Goal: Task Accomplishment & Management: Use online tool/utility

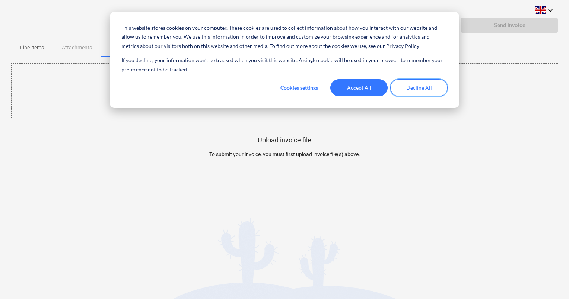
click at [421, 89] on button "Decline All" at bounding box center [418, 87] width 57 height 17
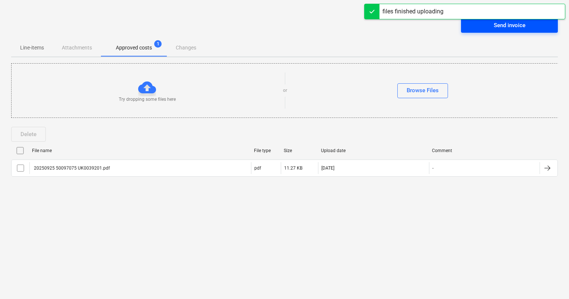
click at [503, 25] on div "Send invoice" at bounding box center [510, 25] width 32 height 10
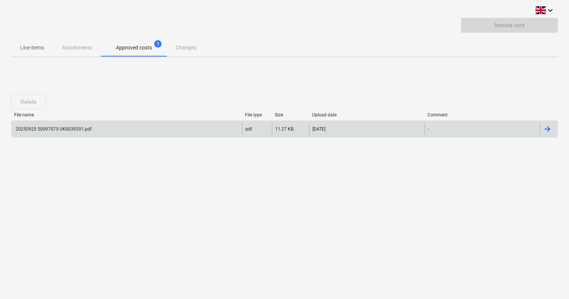
click at [552, 128] on div at bounding box center [549, 129] width 18 height 12
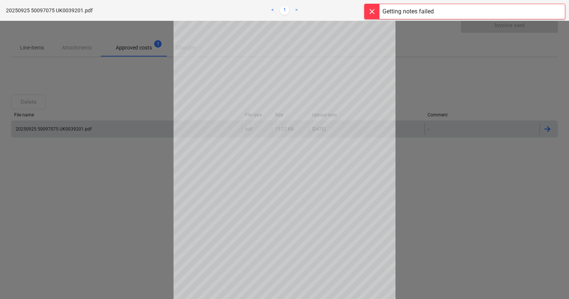
click at [505, 77] on div at bounding box center [284, 160] width 569 height 279
drag, startPoint x: 365, startPoint y: 14, endPoint x: 365, endPoint y: 20, distance: 6.0
click at [366, 13] on div at bounding box center [372, 11] width 15 height 15
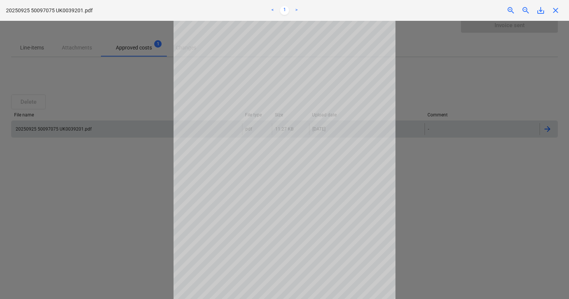
click at [453, 239] on div at bounding box center [284, 160] width 569 height 279
click at [555, 10] on span "close" at bounding box center [555, 10] width 9 height 9
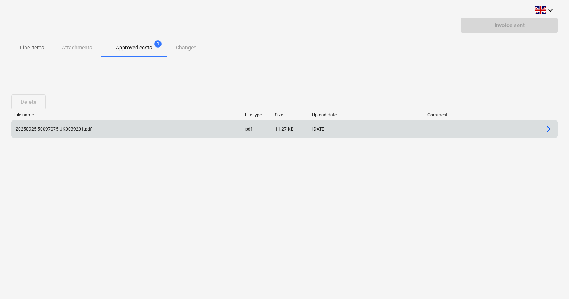
click at [74, 51] on div "Line-items Attachments Approved costs 1 Changes" at bounding box center [284, 48] width 547 height 18
click at [58, 48] on div "Line-items Attachments Approved costs 1 Changes" at bounding box center [284, 48] width 547 height 18
click at [24, 48] on p "Line-items" at bounding box center [32, 48] width 24 height 8
